Goal: Task Accomplishment & Management: Use online tool/utility

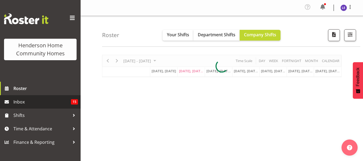
drag, startPoint x: 0, startPoint y: 0, endPoint x: 63, endPoint y: 104, distance: 121.3
click at [63, 104] on span "Inbox" at bounding box center [41, 102] width 57 height 8
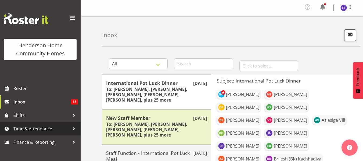
click at [27, 129] on span "Time & Attendance" at bounding box center [41, 129] width 56 height 8
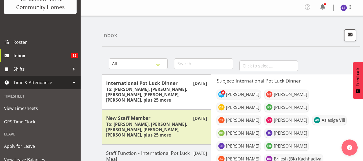
scroll to position [46, 0]
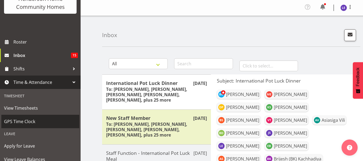
click at [25, 124] on span "GPS Time Clock" at bounding box center [40, 121] width 72 height 8
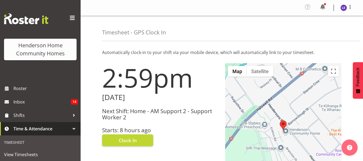
click at [194, 76] on h1 "2:59pm" at bounding box center [160, 77] width 117 height 29
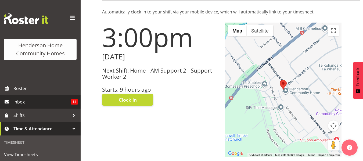
click at [46, 105] on span "Inbox" at bounding box center [41, 102] width 57 height 8
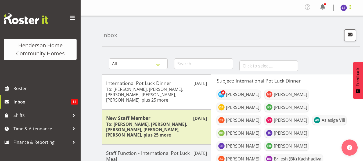
click at [351, 5] on span at bounding box center [350, 7] width 6 height 6
click at [312, 30] on link "Log Out" at bounding box center [327, 30] width 52 height 10
